Goal: Information Seeking & Learning: Check status

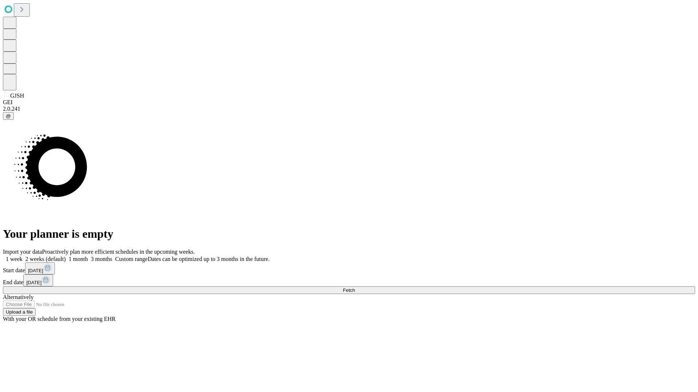
click at [355, 288] on span "Fetch" at bounding box center [349, 290] width 12 height 5
